Goal: Information Seeking & Learning: Check status

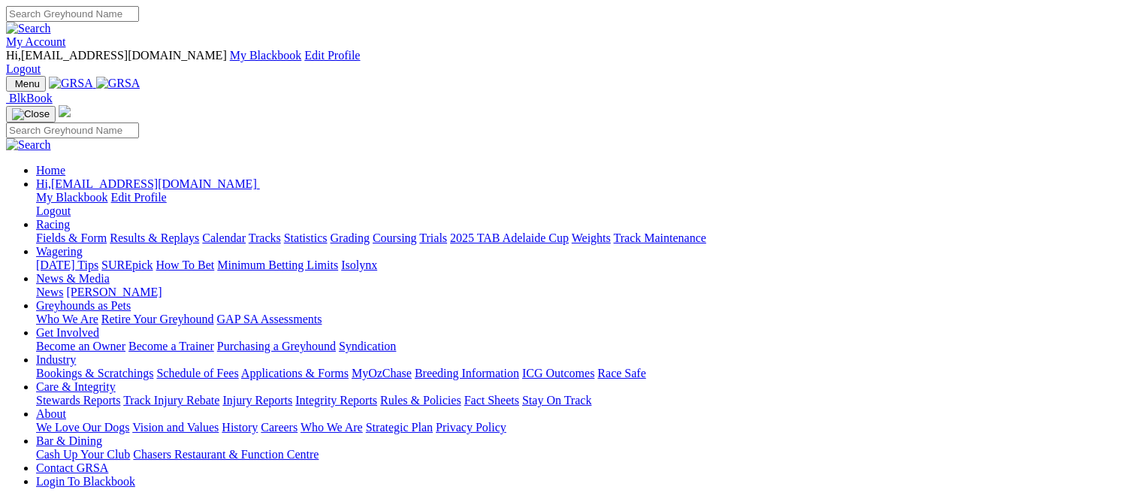
click at [199, 231] on link "Results & Replays" at bounding box center [154, 237] width 89 height 13
